Goal: Obtain resource: Download file/media

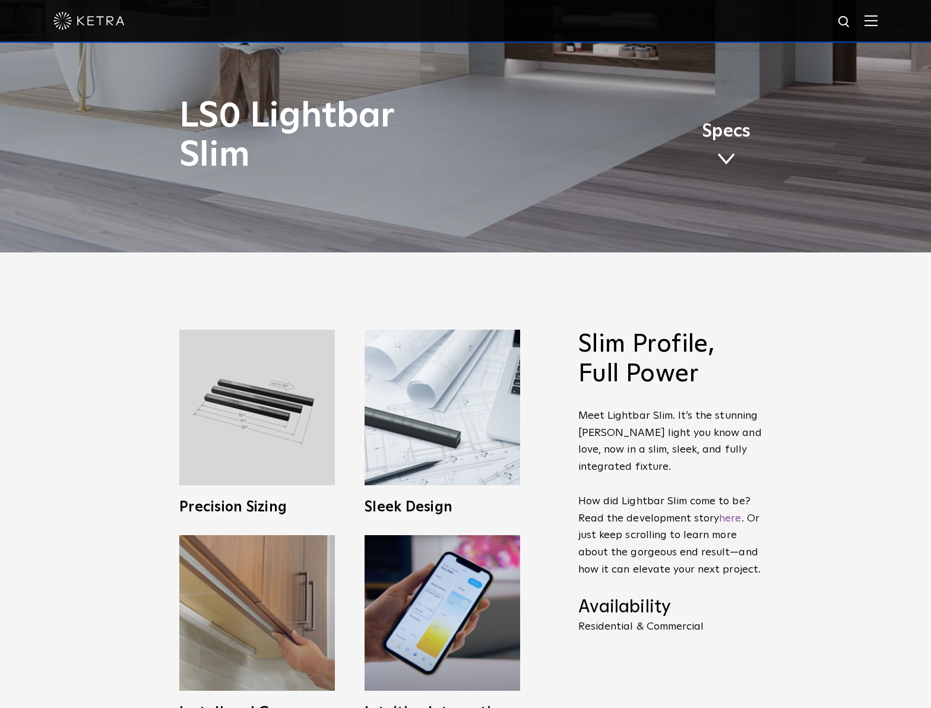
scroll to position [534, 0]
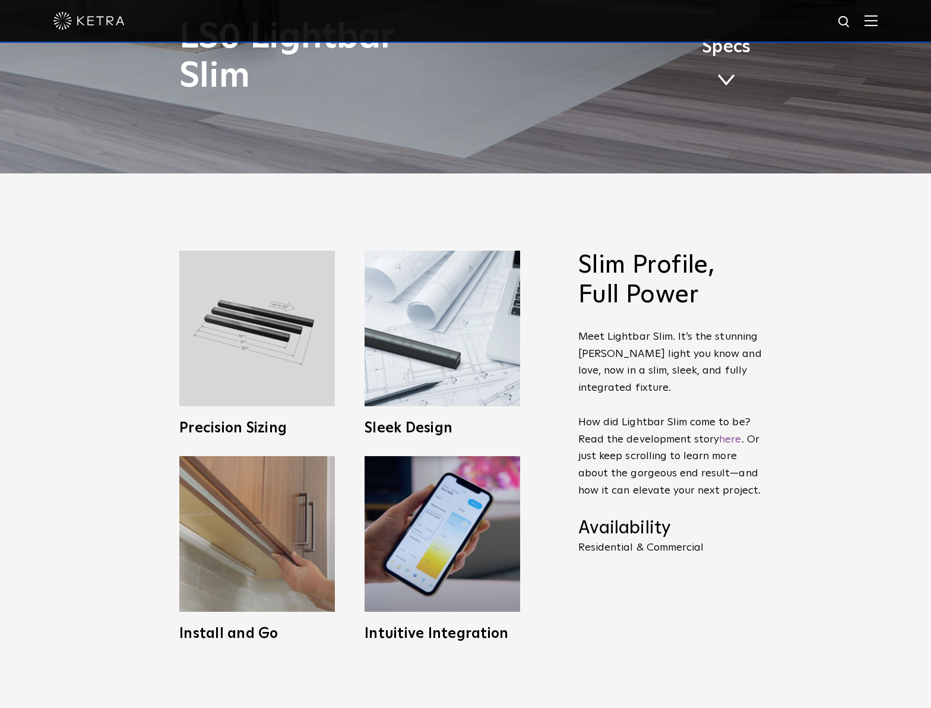
click at [731, 77] on span at bounding box center [726, 80] width 18 height 13
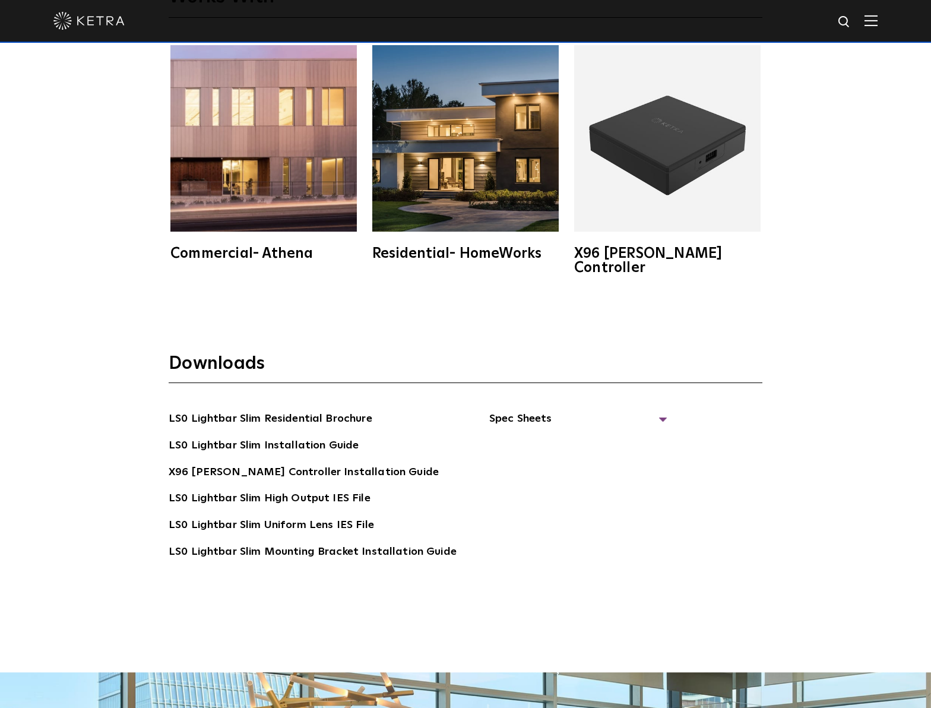
scroll to position [2625, 0]
click at [690, 192] on img at bounding box center [667, 138] width 186 height 186
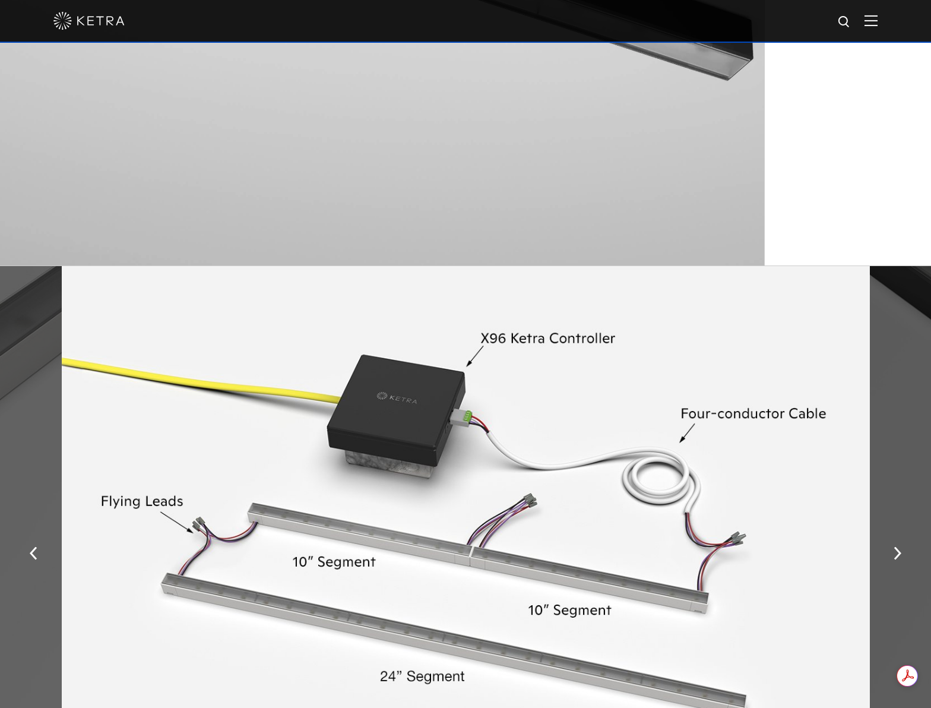
scroll to position [1795, 0]
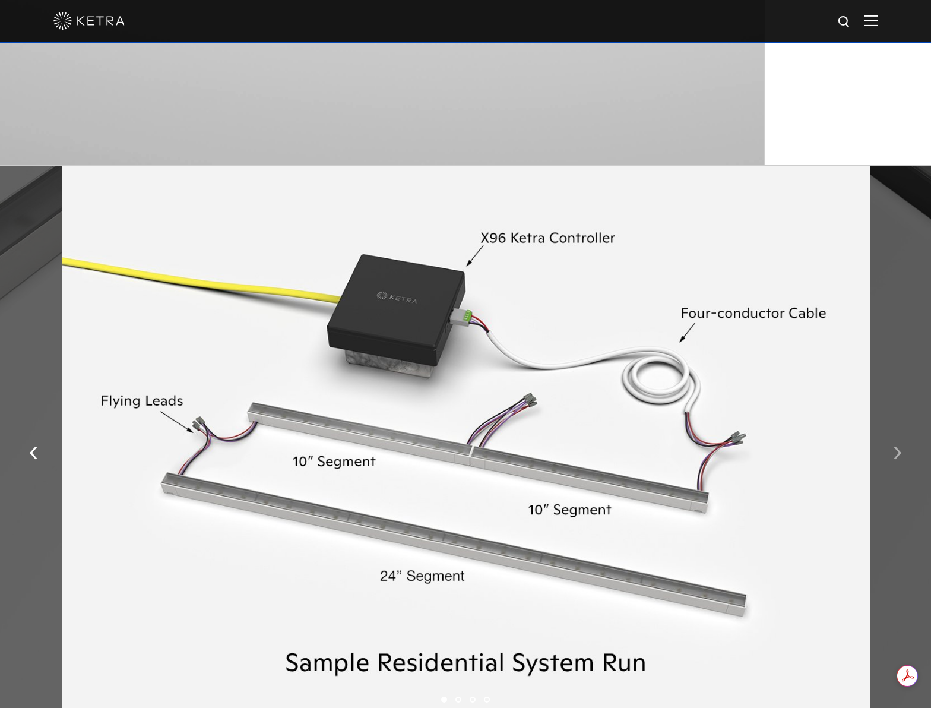
click at [901, 455] on button "button" at bounding box center [898, 451] width 26 height 41
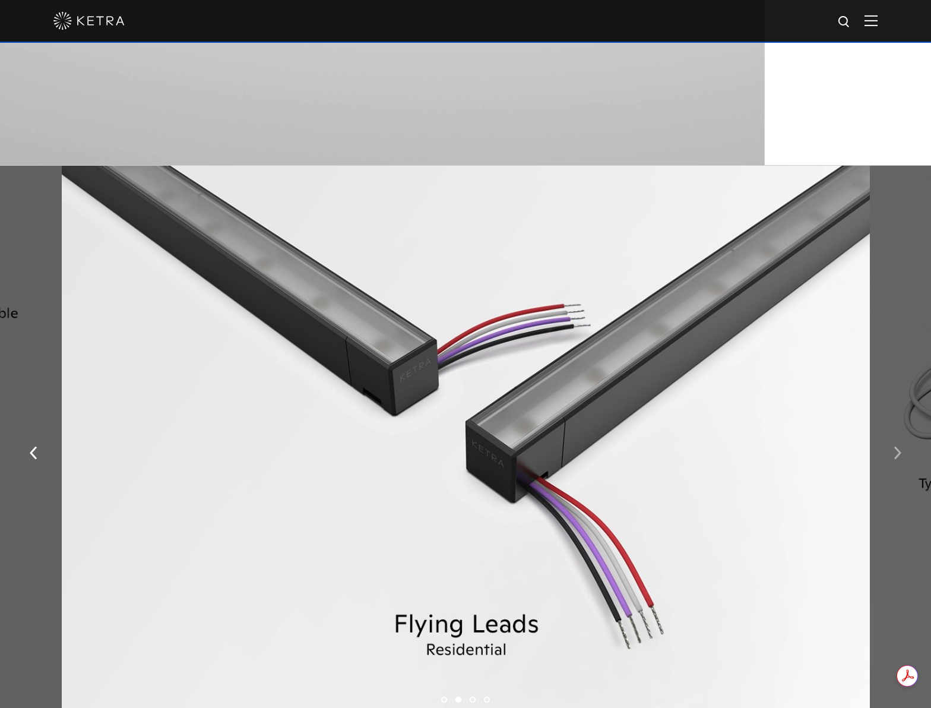
click at [895, 457] on img "button" at bounding box center [897, 452] width 8 height 13
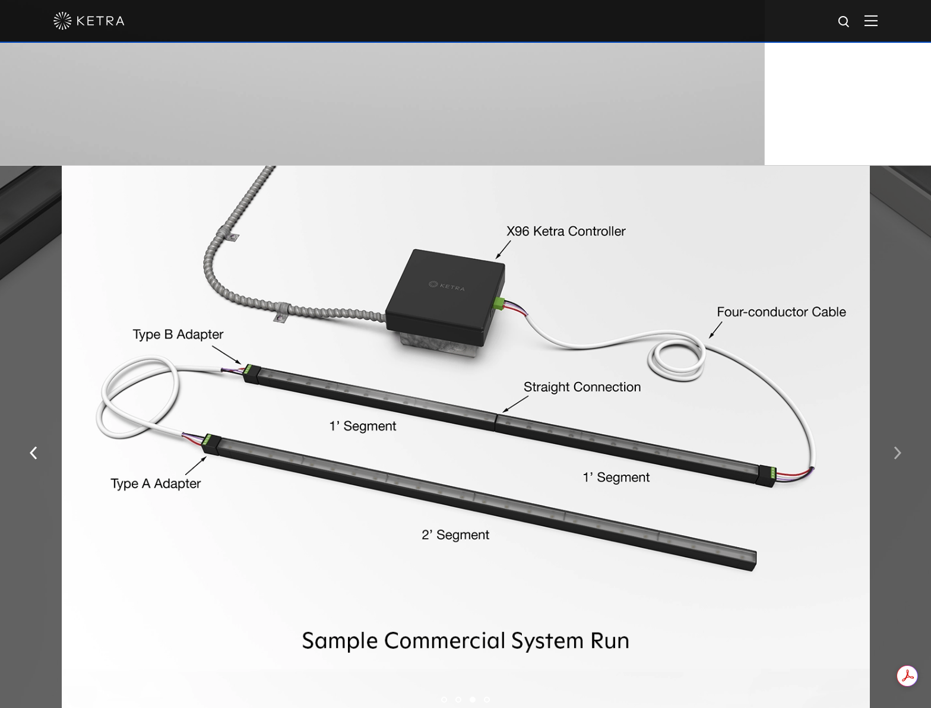
click at [895, 457] on img "button" at bounding box center [897, 452] width 8 height 13
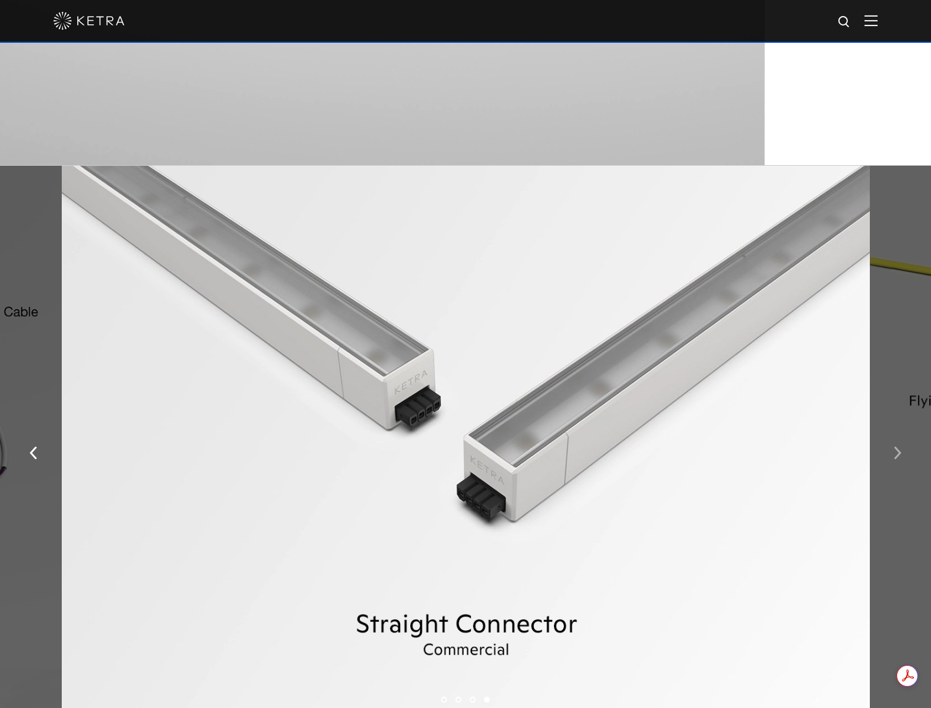
click at [895, 457] on img "button" at bounding box center [897, 452] width 8 height 13
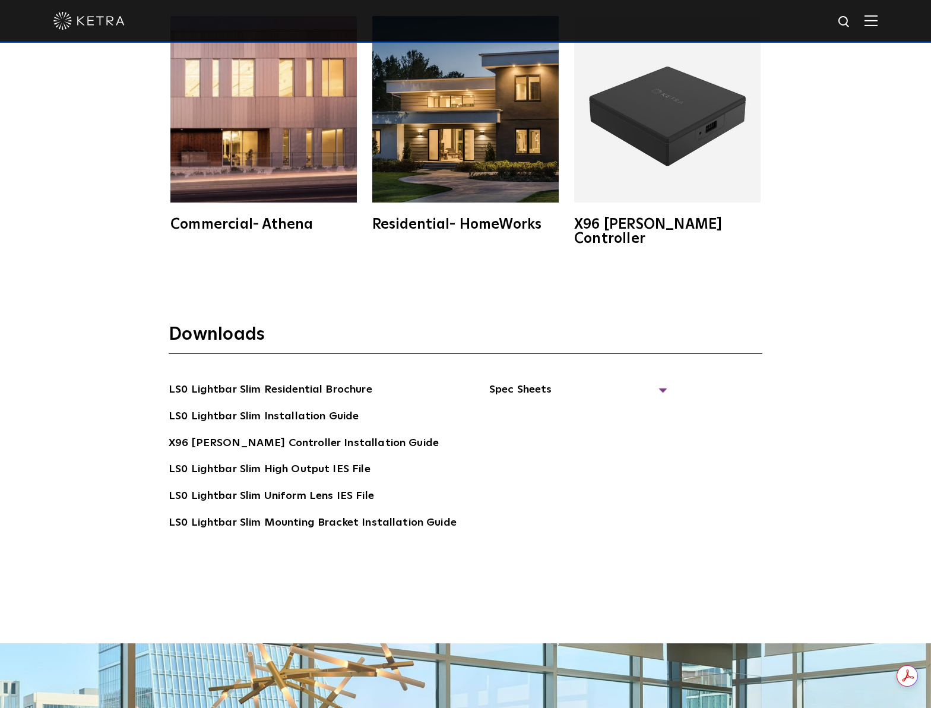
scroll to position [2686, 0]
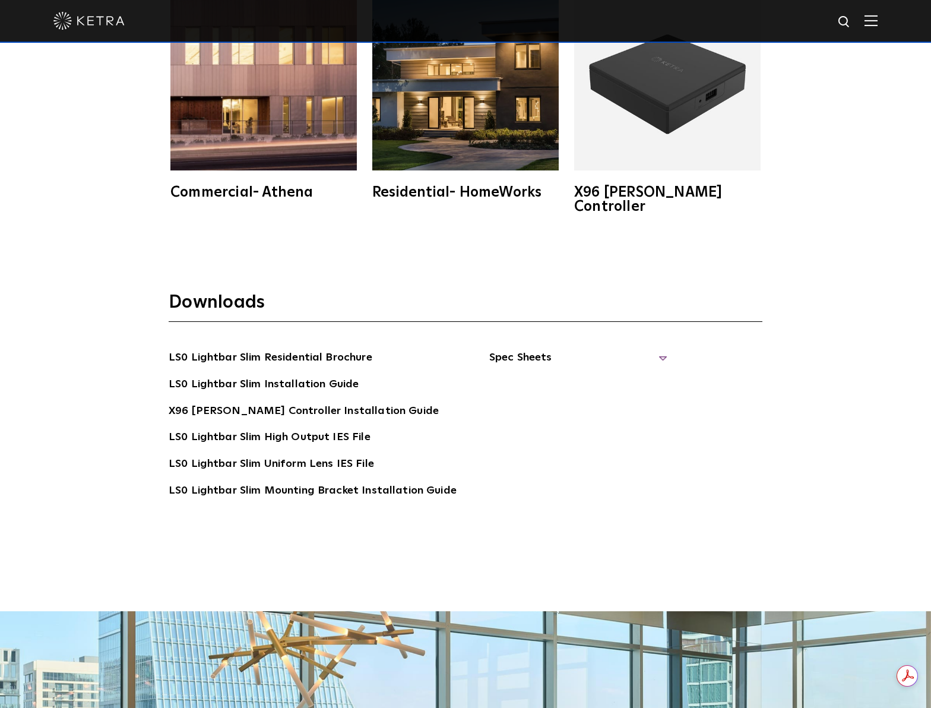
click at [519, 349] on span "Spec Sheets" at bounding box center [578, 362] width 178 height 26
click at [534, 375] on link "LS0 Lightbar Slim Spec Sheet" at bounding box center [580, 384] width 153 height 19
